Goal: Task Accomplishment & Management: Manage account settings

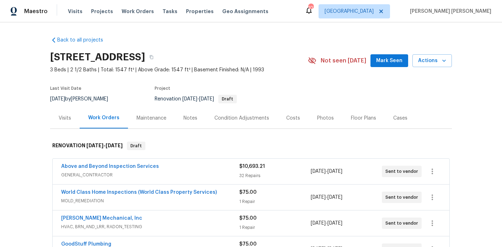
scroll to position [83, 0]
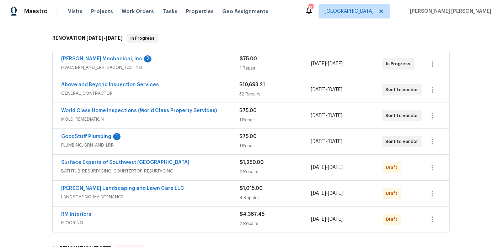
scroll to position [124, 0]
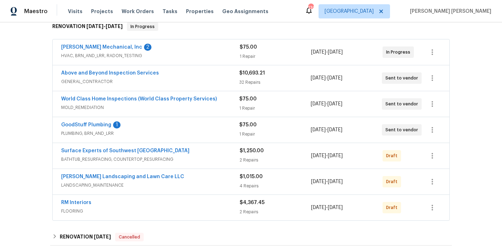
click at [102, 122] on span "GoodStuff Plumbing" at bounding box center [86, 125] width 50 height 7
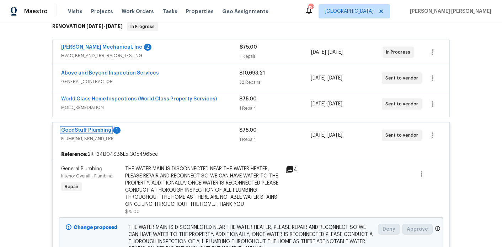
click at [99, 128] on link "GoodStuff Plumbing" at bounding box center [86, 130] width 50 height 5
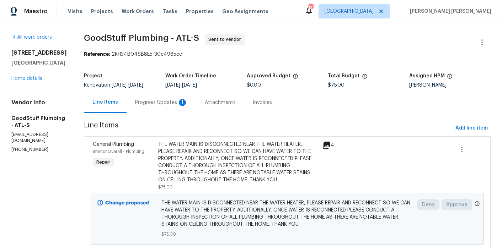
click at [163, 104] on div "Progress Updates 1" at bounding box center [161, 102] width 53 height 7
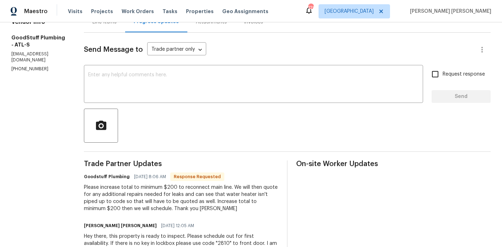
scroll to position [82, 0]
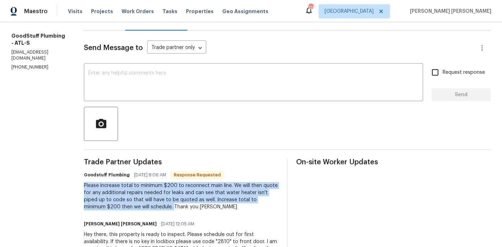
drag, startPoint x: 192, startPoint y: 213, endPoint x: 98, endPoint y: 193, distance: 96.3
click at [98, 193] on div "All work orders 95 Prestwick Ln Peachtree City, GA 30269 Home details Vendor In…" at bounding box center [251, 113] width 502 height 347
copy div "Please increase total to minimum $200 to reconnect main line. We will then quot…"
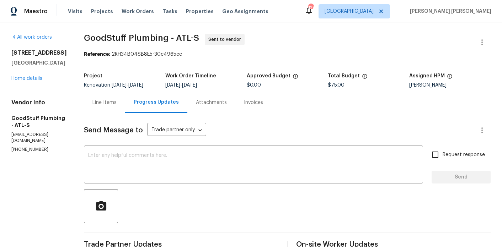
click at [116, 106] on div "Line Items" at bounding box center [104, 102] width 24 height 7
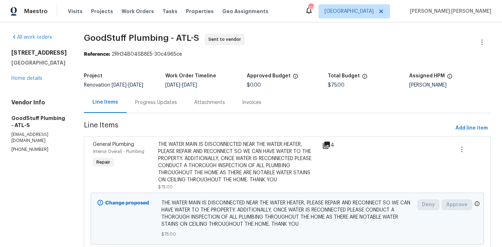
scroll to position [36, 0]
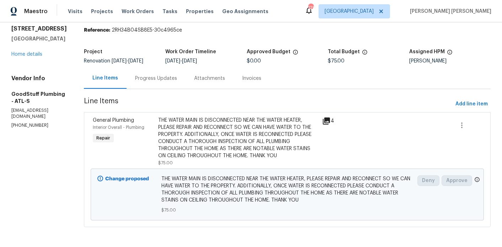
click at [230, 146] on div "THE WATER MAIN IS DISCONNECTED NEAR THE WATER HEATER, PLEASE REPAIR AND RECONNE…" at bounding box center [238, 138] width 160 height 43
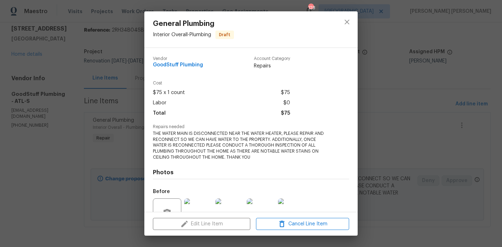
scroll to position [8, 0]
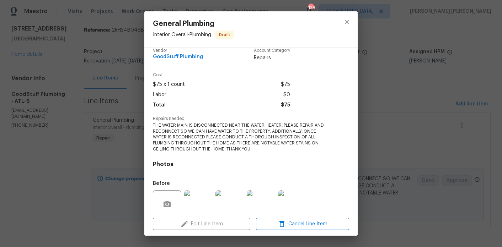
click at [476, 119] on div "General Plumbing Interior Overall - Plumbing Draft Vendor GoodStuff Plumbing Ac…" at bounding box center [251, 123] width 502 height 247
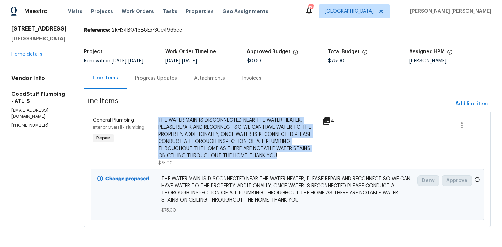
drag, startPoint x: 187, startPoint y: 154, endPoint x: 173, endPoint y: 112, distance: 44.3
click at [173, 117] on div "THE WATER MAIN IS DISCONNECTED NEAR THE WATER HEATER, PLEASE REPAIR AND RECONNE…" at bounding box center [238, 138] width 160 height 43
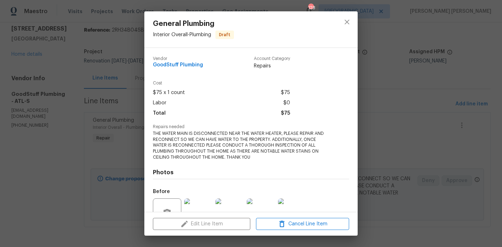
copy div "THE WATER MAIN IS DISCONNECTED NEAR THE WATER HEATER, PLEASE REPAIR AND RECONNE…"
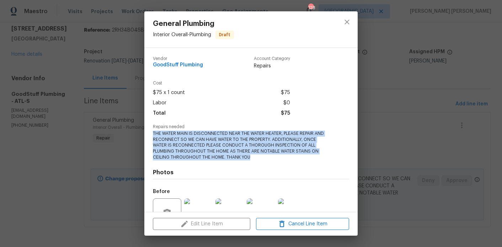
drag, startPoint x: 239, startPoint y: 155, endPoint x: 151, endPoint y: 133, distance: 90.5
click at [151, 133] on div "Vendor GoodStuff Plumbing Account Category Repairs Cost $75 x 1 count $75 Labor…" at bounding box center [250, 130] width 213 height 164
copy span "THE WATER MAIN IS DISCONNECTED NEAR THE WATER HEATER, PLEASE REPAIR AND RECONNE…"
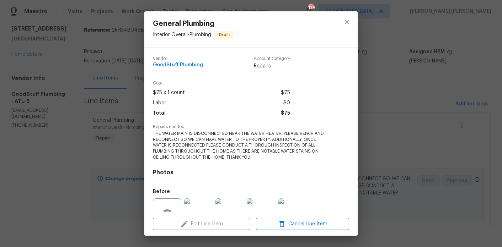
click at [384, 123] on div "General Plumbing Interior Overall - Plumbing Draft Vendor GoodStuff Plumbing Ac…" at bounding box center [251, 123] width 502 height 247
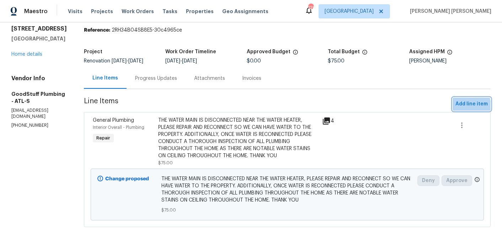
click at [462, 100] on span "Add line item" at bounding box center [471, 104] width 32 height 9
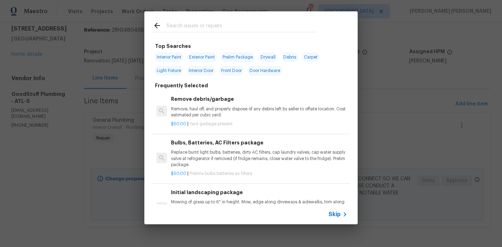
click at [212, 29] on input "text" at bounding box center [241, 26] width 151 height 11
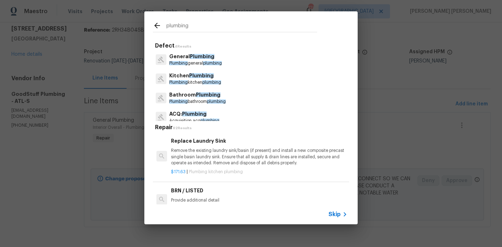
type input "plumbing"
click at [214, 57] on p "General Plumbing" at bounding box center [195, 56] width 53 height 7
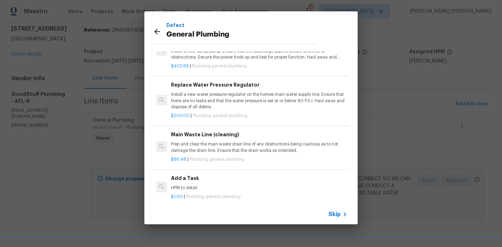
scroll to position [656, 0]
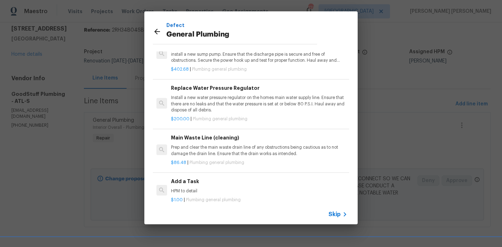
click at [192, 203] on div "Repair 27 Results Water Heater (electric) Replacement Remove the existing elect…" at bounding box center [250, 128] width 213 height 153
click at [190, 196] on div "$1.00 | Plumbing general plumbing" at bounding box center [259, 198] width 176 height 9
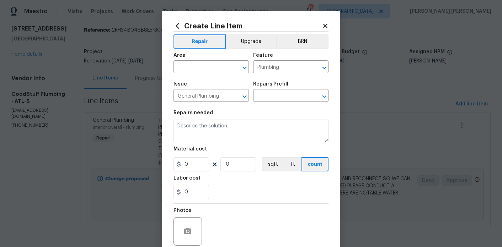
type textarea "HPM to detail"
type input "1"
type input "Add a Task $1.00"
type input "1"
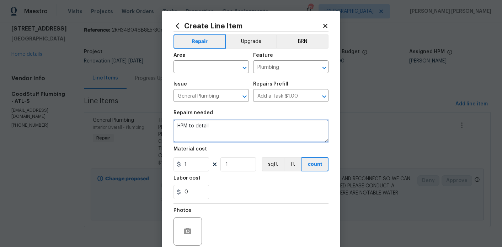
click at [214, 139] on textarea "HPM to detail" at bounding box center [250, 131] width 155 height 23
paste textarea "THE WATER MAIN IS DISCONNECTED NEAR THE WATER HEATER, PLEASE REPAIR AND RECONNE…"
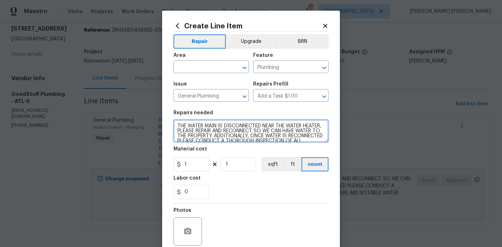
scroll to position [16, 0]
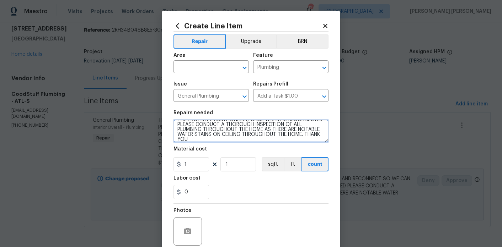
type textarea "THE WATER MAIN IS DISCONNECTED NEAR THE WATER HEATER, PLEASE REPAIR AND RECONNE…"
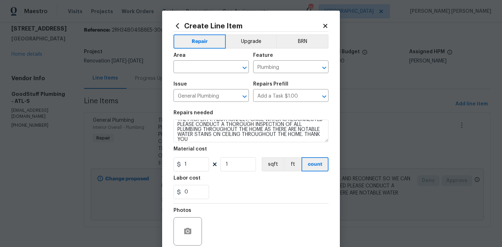
click at [211, 60] on div "Area" at bounding box center [210, 57] width 75 height 9
click at [211, 64] on input "text" at bounding box center [200, 67] width 55 height 11
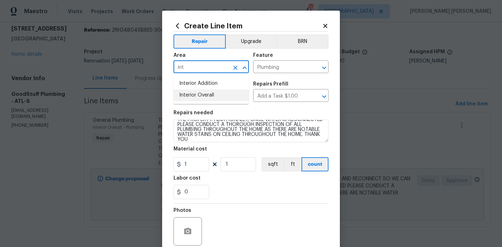
click at [214, 95] on li "Interior Overall" at bounding box center [210, 96] width 75 height 12
type input "Interior Overall"
click at [198, 162] on input "1" at bounding box center [191, 164] width 36 height 14
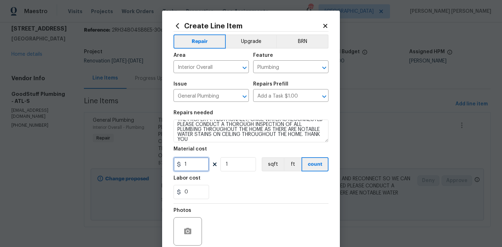
click at [198, 162] on input "1" at bounding box center [191, 164] width 36 height 14
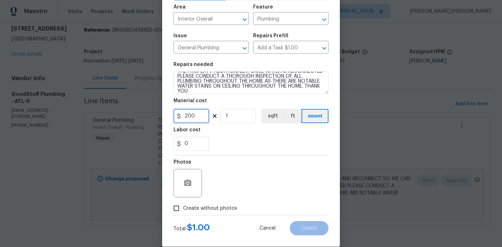
scroll to position [59, 0]
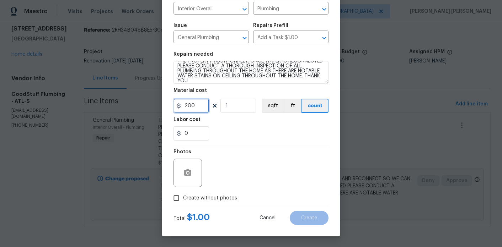
type input "200"
click at [225, 200] on span "Create without photos" at bounding box center [210, 198] width 54 height 7
click at [183, 200] on input "Create without photos" at bounding box center [176, 199] width 14 height 14
checkbox input "true"
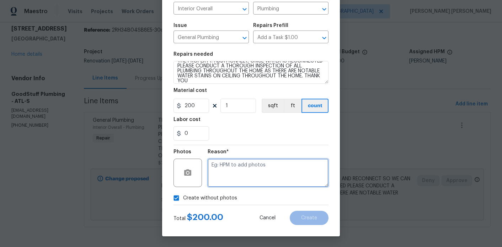
click at [242, 181] on textarea at bounding box center [268, 173] width 121 height 28
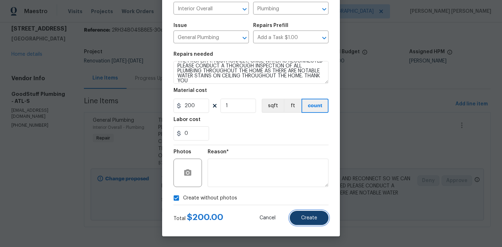
click at [297, 221] on button "Create" at bounding box center [309, 218] width 39 height 14
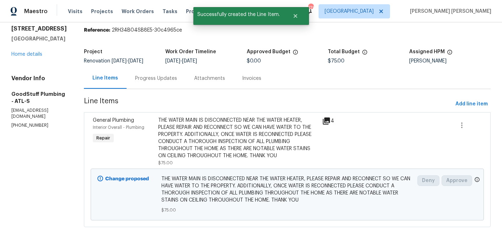
scroll to position [0, 0]
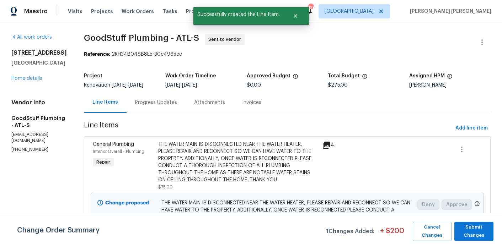
click at [255, 156] on div "THE WATER MAIN IS DISCONNECTED NEAR THE WATER HEATER, PLEASE REPAIR AND RECONNE…" at bounding box center [238, 162] width 160 height 43
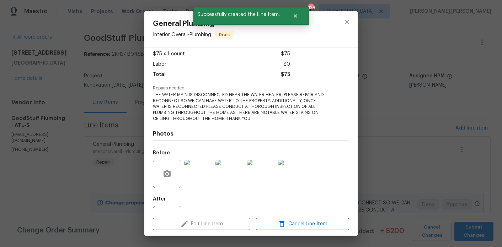
scroll to position [68, 0]
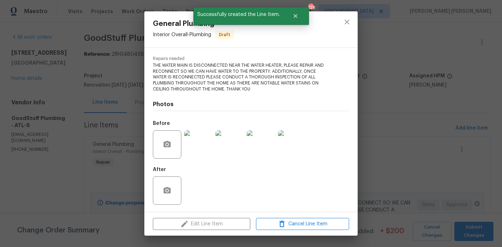
click at [203, 147] on img at bounding box center [198, 144] width 28 height 28
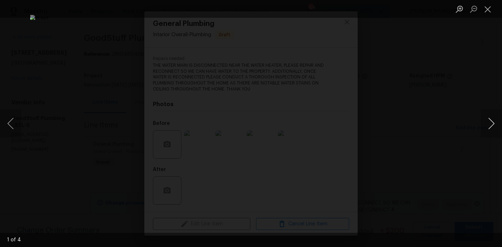
click at [495, 124] on button "Next image" at bounding box center [490, 123] width 21 height 28
click at [487, 123] on button "Next image" at bounding box center [490, 123] width 21 height 28
click at [499, 114] on button "Next image" at bounding box center [490, 123] width 21 height 28
click at [492, 20] on div "Lightbox" at bounding box center [251, 123] width 502 height 247
click at [492, 17] on li "Lightbox" at bounding box center [487, 9] width 14 height 18
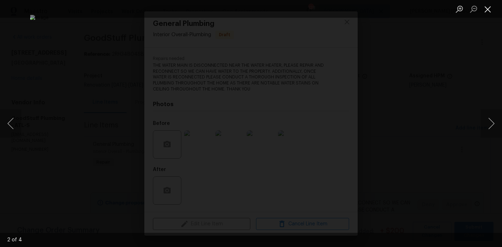
click at [492, 14] on button "Close lightbox" at bounding box center [487, 9] width 14 height 12
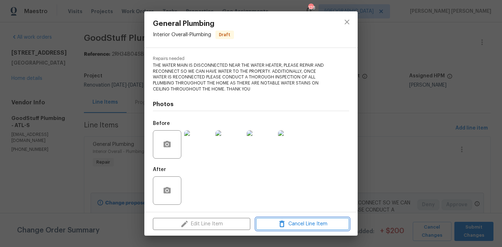
click at [286, 221] on span "Cancel Line Item" at bounding box center [302, 224] width 89 height 9
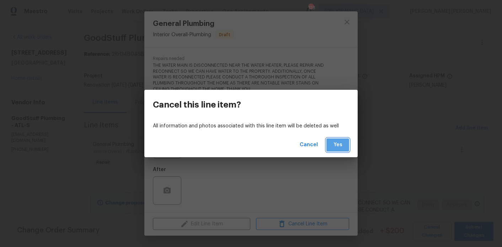
click at [336, 145] on span "Yes" at bounding box center [337, 145] width 11 height 9
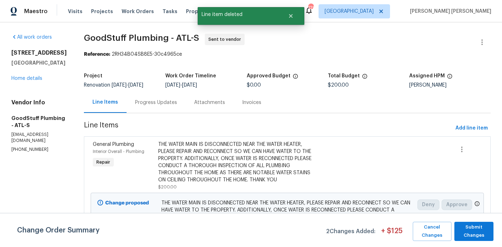
scroll to position [36, 0]
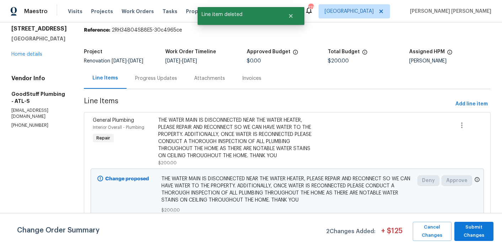
click at [209, 120] on div "THE WATER MAIN IS DISCONNECTED NEAR THE WATER HEATER, PLEASE REPAIR AND RECONNE…" at bounding box center [238, 138] width 160 height 43
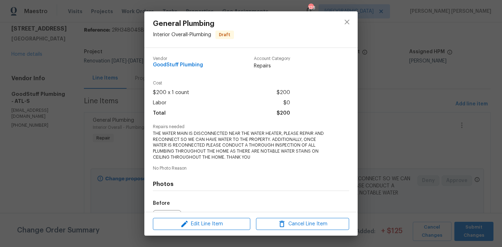
scroll to position [69, 0]
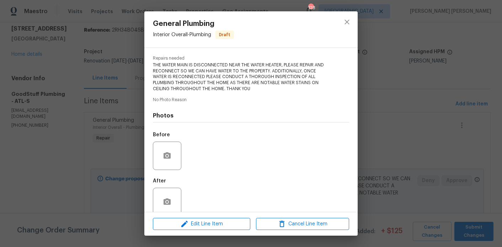
click at [167, 142] on div at bounding box center [167, 156] width 28 height 28
click at [167, 156] on circle "button" at bounding box center [167, 156] width 2 height 2
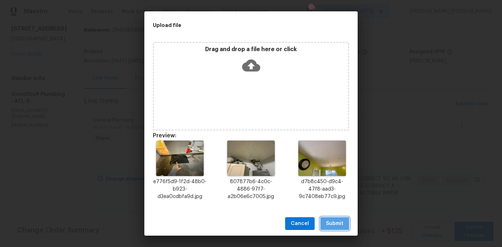
click at [333, 221] on span "Submit" at bounding box center [334, 224] width 17 height 9
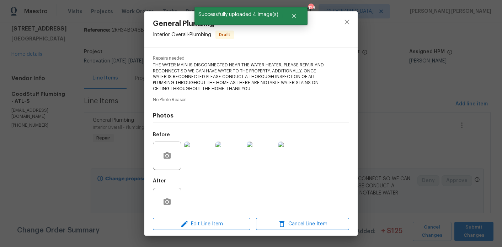
click at [470, 232] on div "General Plumbing Interior Overall - Plumbing Draft Vendor GoodStuff Plumbing Ac…" at bounding box center [251, 123] width 502 height 247
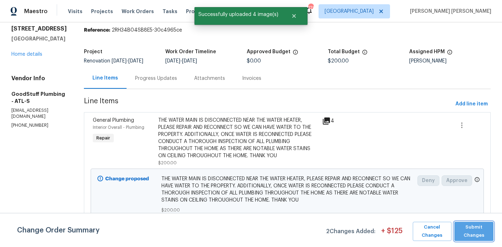
click at [472, 229] on span "Submit Changes" at bounding box center [474, 232] width 32 height 16
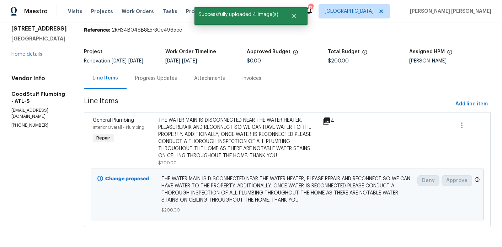
click at [242, 132] on div "THE WATER MAIN IS DISCONNECTED NEAR THE WATER HEATER, PLEASE REPAIR AND RECONNE…" at bounding box center [238, 138] width 160 height 43
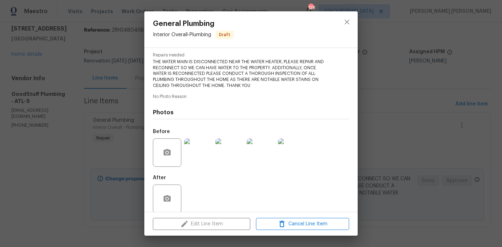
scroll to position [80, 0]
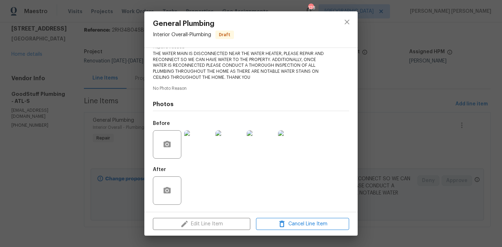
click at [408, 139] on div "General Plumbing Interior Overall - Plumbing Draft Vendor GoodStuff Plumbing Ac…" at bounding box center [251, 123] width 502 height 247
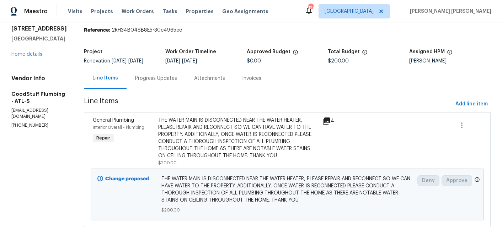
click at [152, 75] on div "Progress Updates" at bounding box center [156, 78] width 42 height 7
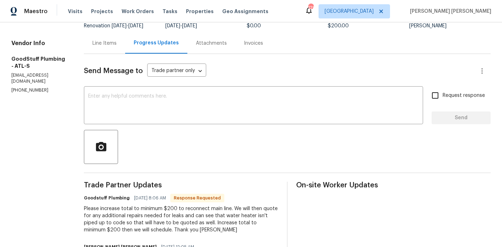
scroll to position [120, 0]
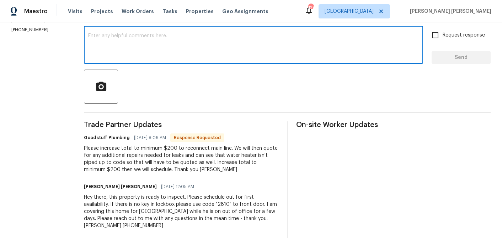
click at [155, 51] on textarea at bounding box center [253, 45] width 330 height 25
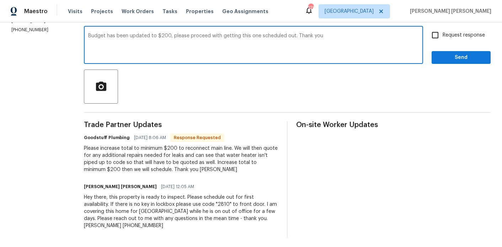
type textarea "Budget has been updated to $200, please proceed with getting this one scheduled…"
click at [452, 39] on span "Request response" at bounding box center [463, 35] width 42 height 7
click at [442, 39] on input "Request response" at bounding box center [434, 35] width 15 height 15
checkbox input "true"
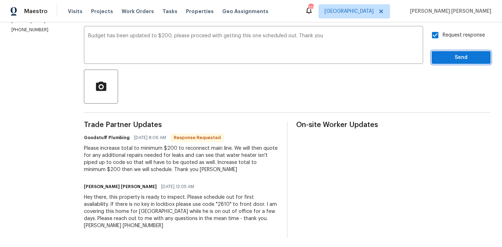
click at [452, 62] on span "Send" at bounding box center [461, 57] width 48 height 9
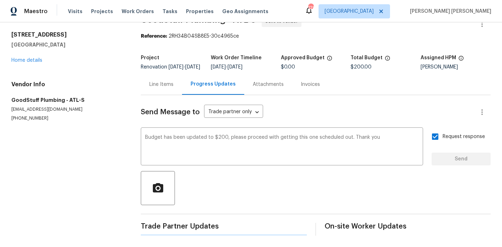
scroll to position [0, 0]
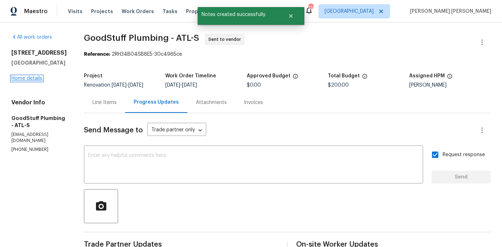
click at [34, 76] on link "Home details" at bounding box center [26, 78] width 31 height 5
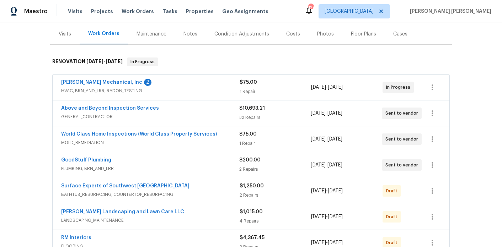
scroll to position [90, 0]
click at [115, 78] on span "JH Martin Mechanical, Inc" at bounding box center [101, 81] width 81 height 7
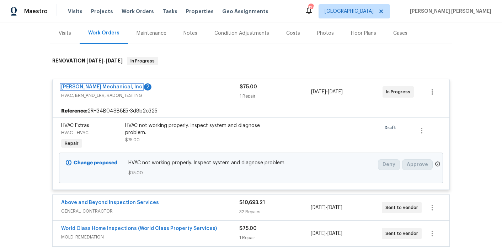
click at [113, 85] on link "JH Martin Mechanical, Inc" at bounding box center [101, 87] width 81 height 5
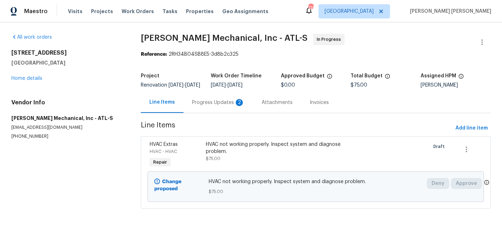
click at [202, 102] on div "Progress Updates 2" at bounding box center [218, 102] width 70 height 21
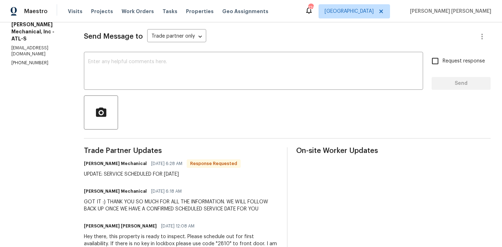
scroll to position [98, 0]
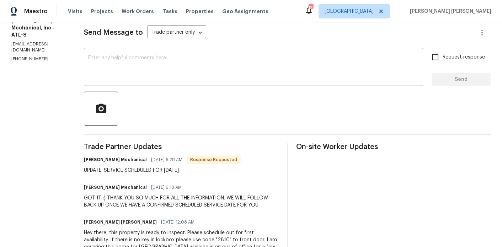
click at [198, 76] on textarea at bounding box center [253, 67] width 330 height 25
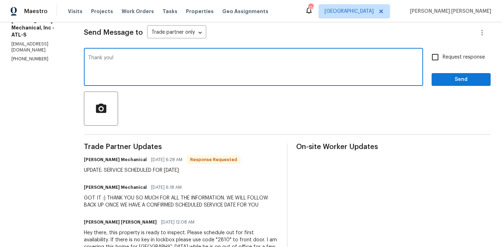
type textarea "Thank you!"
click at [442, 58] on input "Request response" at bounding box center [434, 57] width 15 height 15
checkbox input "true"
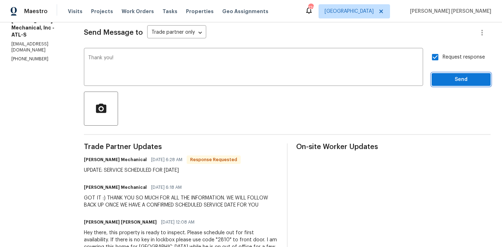
click at [449, 80] on button "Send" at bounding box center [460, 79] width 59 height 13
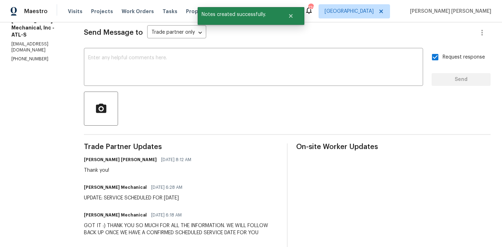
scroll to position [43, 0]
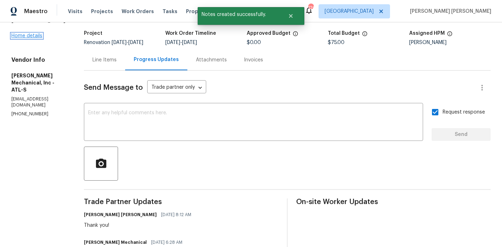
click at [27, 36] on link "Home details" at bounding box center [26, 35] width 31 height 5
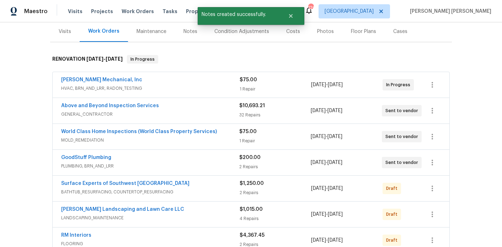
scroll to position [93, 0]
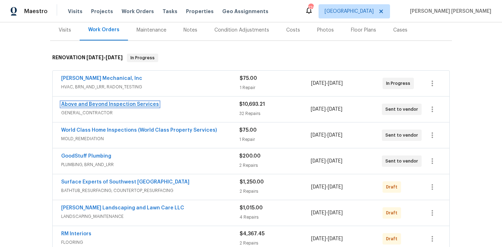
click at [131, 102] on link "Above and Beyond Inspection Services" at bounding box center [110, 104] width 98 height 5
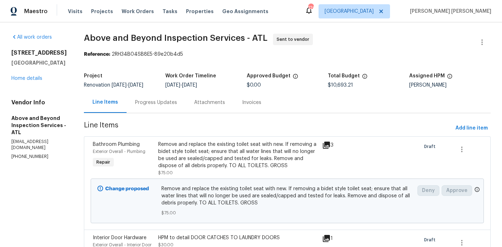
click at [177, 106] on div "Progress Updates" at bounding box center [156, 102] width 42 height 7
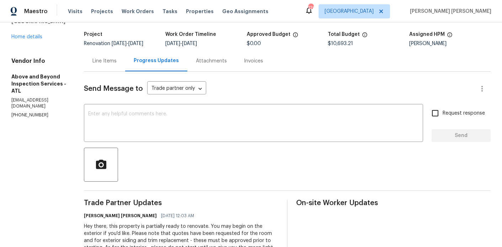
scroll to position [44, 0]
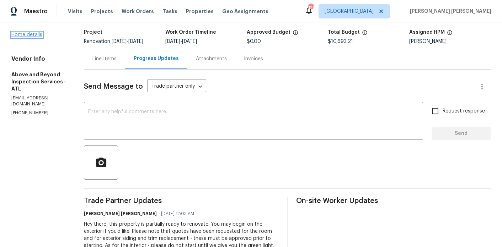
click at [20, 35] on link "Home details" at bounding box center [26, 34] width 31 height 5
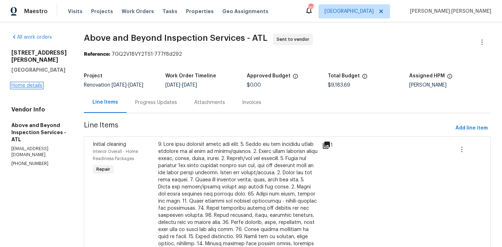
click at [25, 83] on link "Home details" at bounding box center [26, 85] width 31 height 5
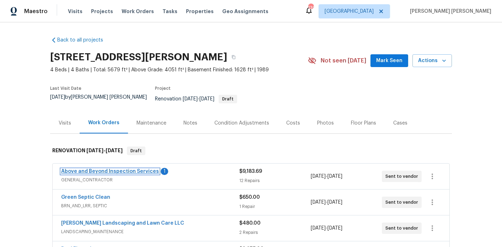
click at [122, 169] on link "Above and Beyond Inspection Services" at bounding box center [110, 171] width 98 height 5
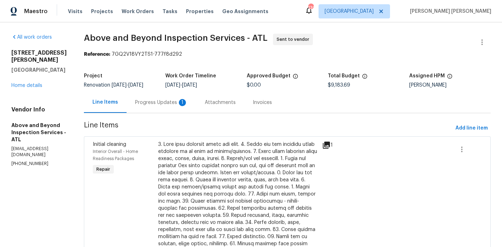
click at [187, 106] on div "Progress Updates 1" at bounding box center [161, 102] width 53 height 7
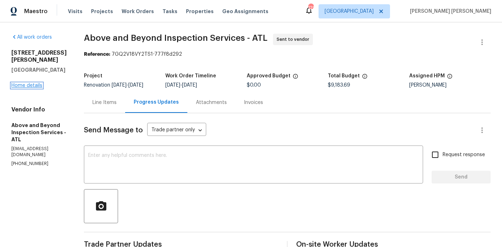
click at [39, 83] on link "Home details" at bounding box center [26, 85] width 31 height 5
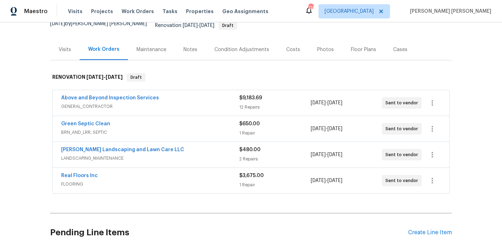
scroll to position [74, 0]
